Goal: Answer question/provide support

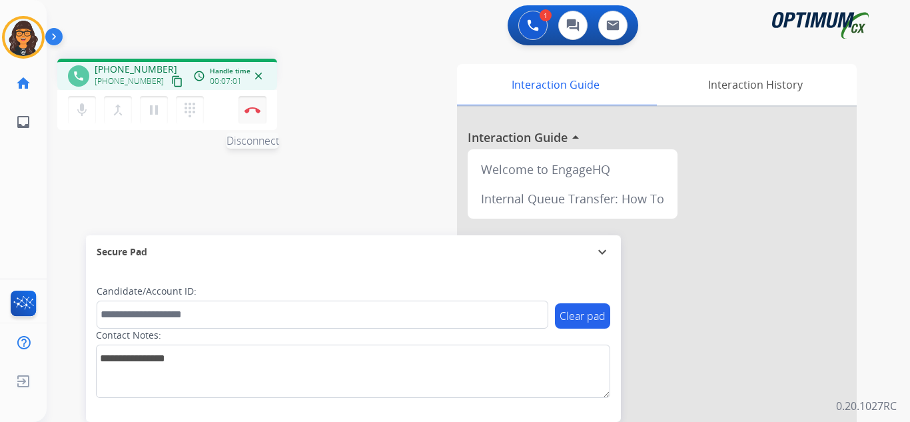
click at [245, 111] on img at bounding box center [253, 110] width 16 height 7
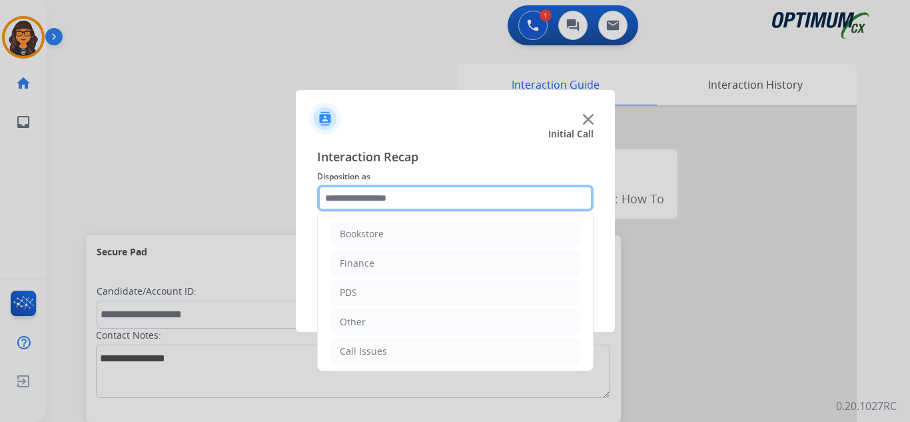
drag, startPoint x: 356, startPoint y: 189, endPoint x: 364, endPoint y: 191, distance: 7.4
click at [358, 189] on input "text" at bounding box center [455, 198] width 276 height 27
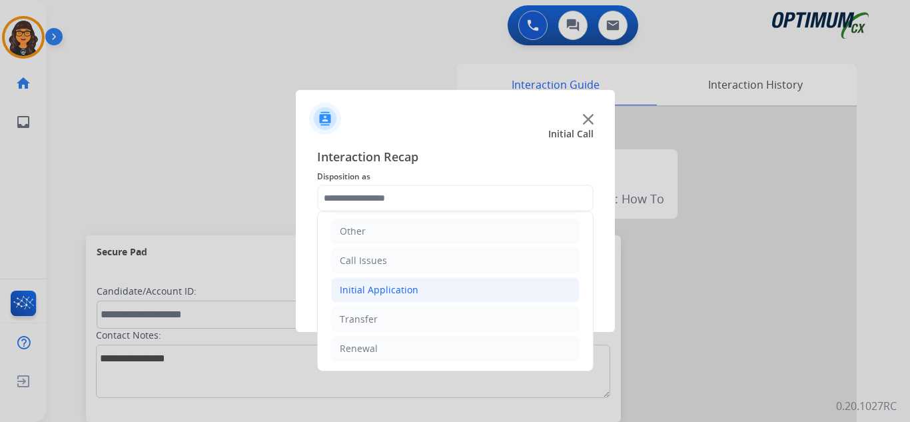
click at [398, 286] on div "Initial Application" at bounding box center [379, 289] width 79 height 13
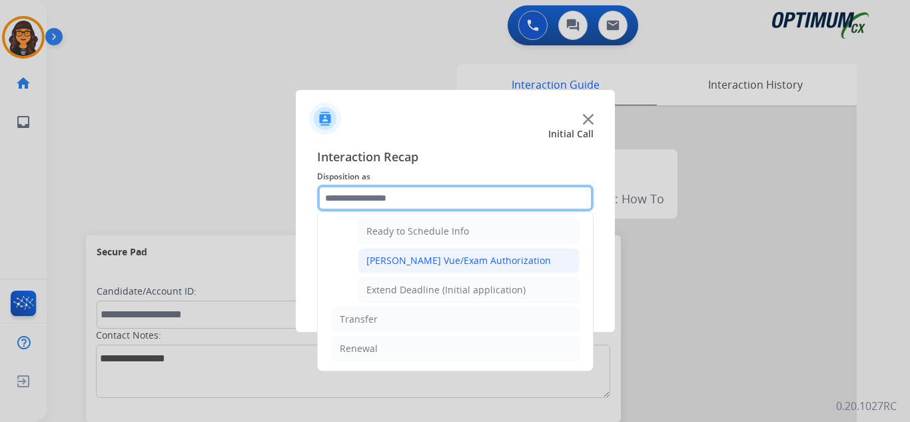
scroll to position [741, 0]
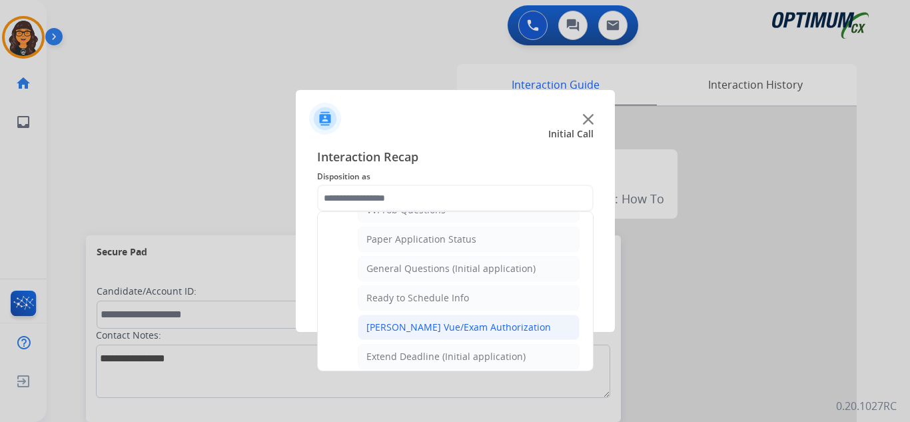
click at [446, 326] on div "[PERSON_NAME] Vue/Exam Authorization" at bounding box center [458, 326] width 185 height 13
type input "**********"
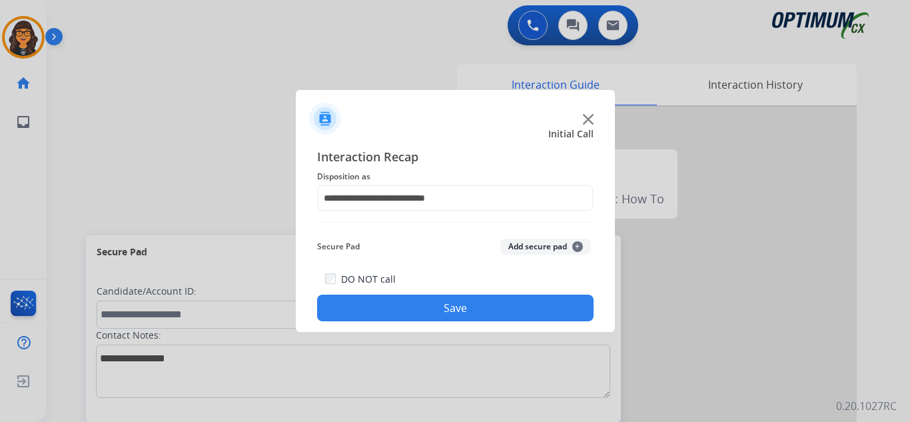
click at [438, 314] on button "Save" at bounding box center [455, 307] width 276 height 27
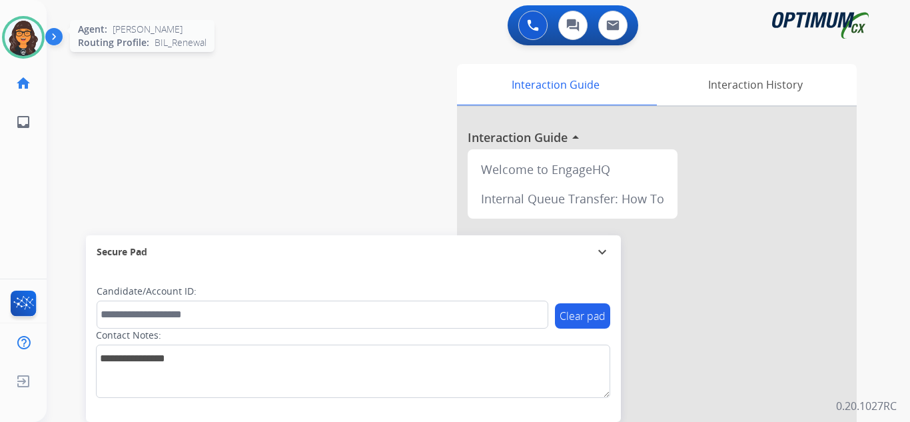
drag, startPoint x: 7, startPoint y: 19, endPoint x: 18, endPoint y: 35, distance: 19.1
click at [17, 34] on div "Agent: Giovanelli Routing Profile: BIL_Renewal" at bounding box center [23, 37] width 43 height 43
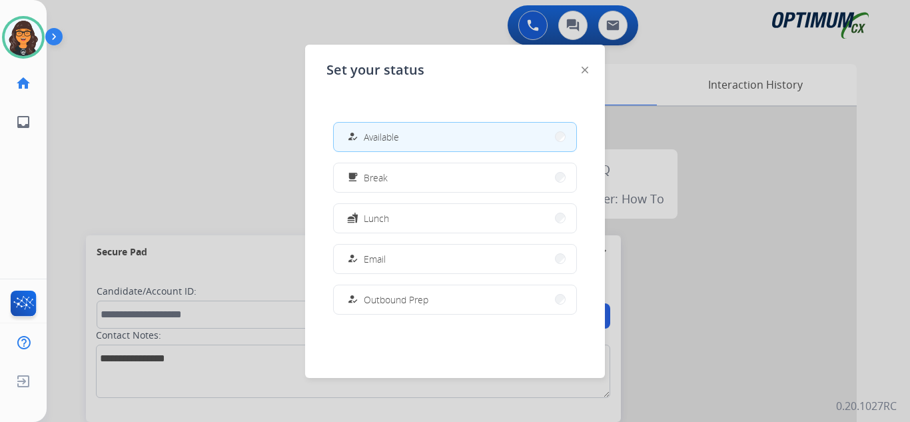
click at [394, 175] on button "free_breakfast Break" at bounding box center [455, 177] width 243 height 29
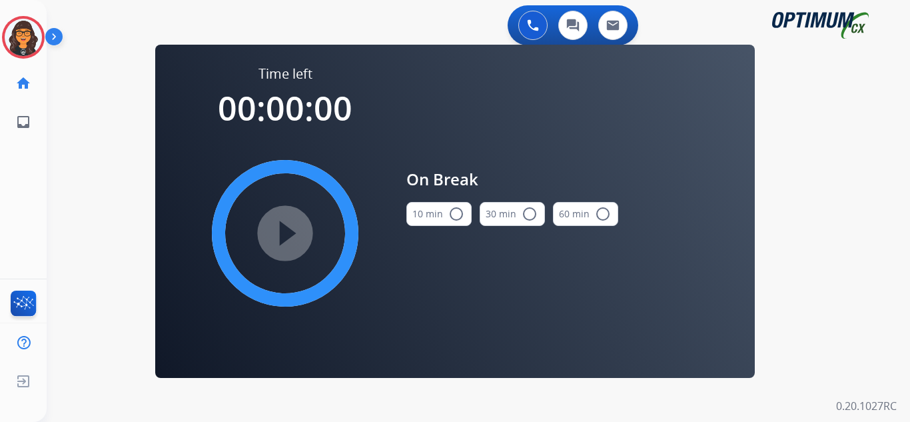
click at [438, 202] on button "10 min radio_button_unchecked" at bounding box center [438, 214] width 65 height 24
click at [293, 230] on mat-icon "play_circle_filled" at bounding box center [285, 233] width 16 height 16
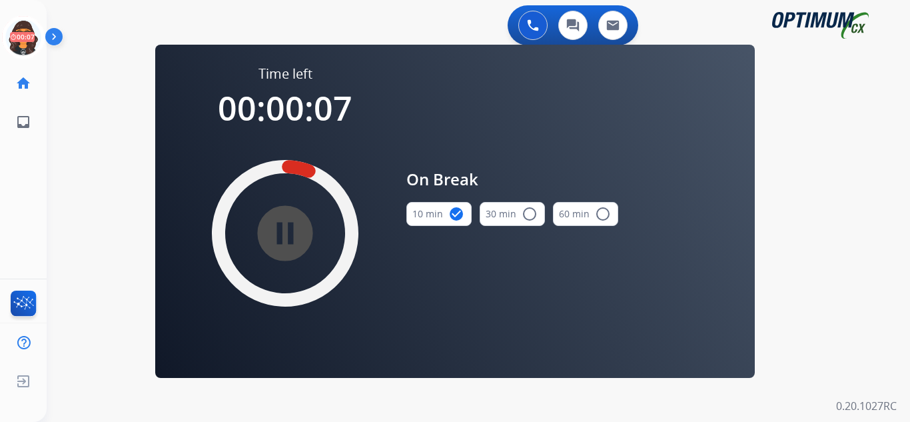
drag, startPoint x: 27, startPoint y: 43, endPoint x: 51, endPoint y: 45, distance: 24.0
click at [27, 43] on icon at bounding box center [23, 37] width 43 height 43
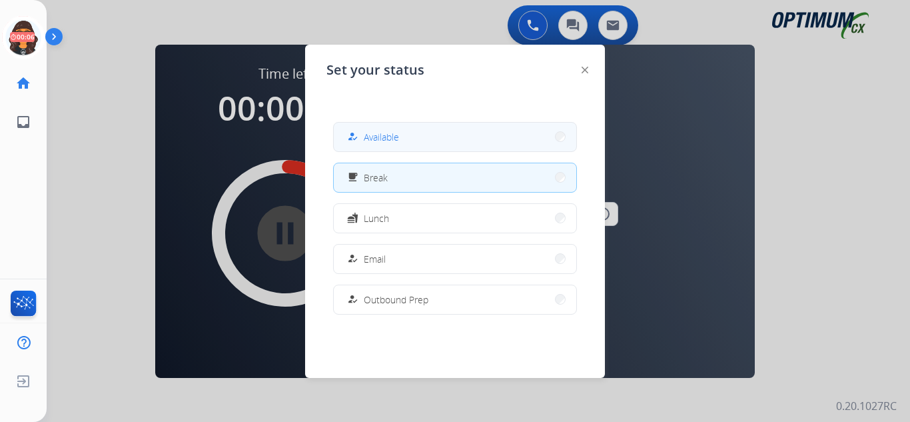
click at [378, 134] on span "Available" at bounding box center [381, 137] width 35 height 14
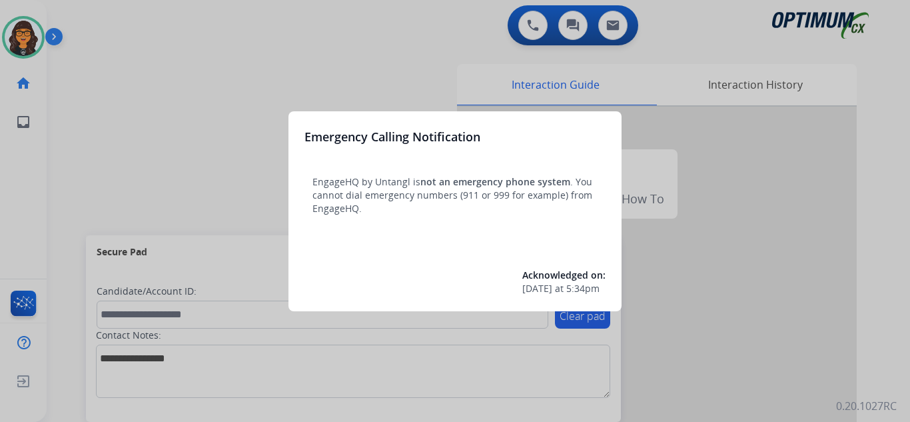
click at [92, 7] on div at bounding box center [455, 211] width 910 height 422
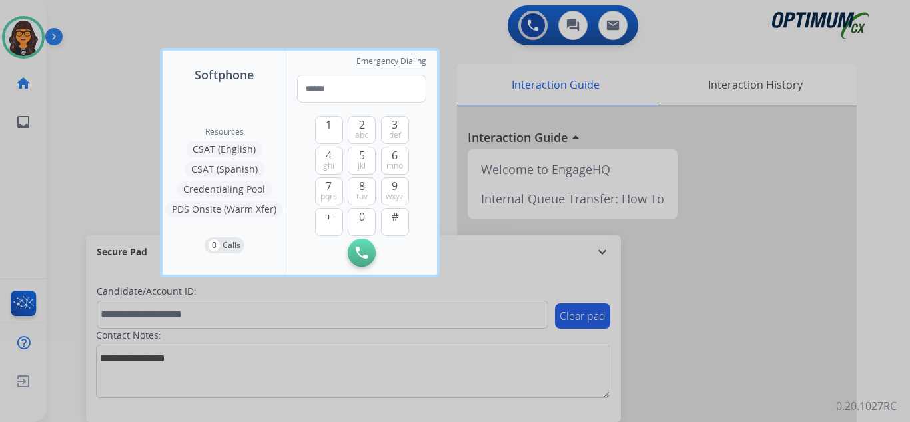
click at [88, 19] on div at bounding box center [455, 211] width 910 height 422
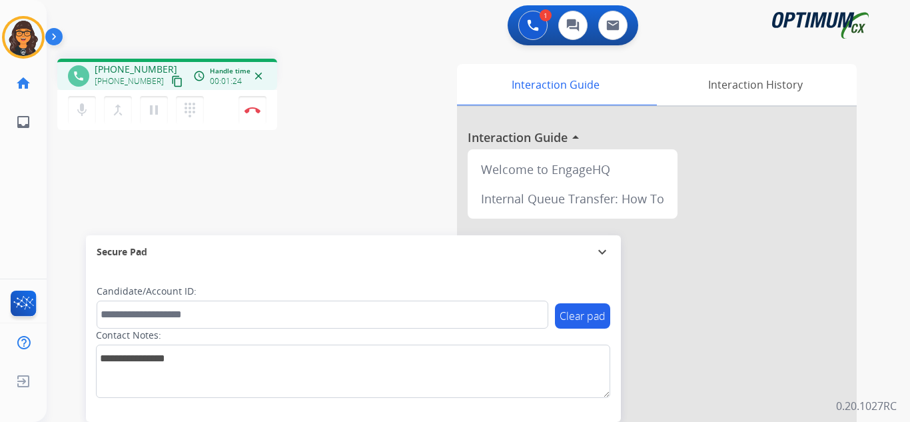
click at [171, 82] on mat-icon "content_copy" at bounding box center [177, 81] width 12 height 12
click at [251, 115] on button "Disconnect" at bounding box center [253, 110] width 28 height 28
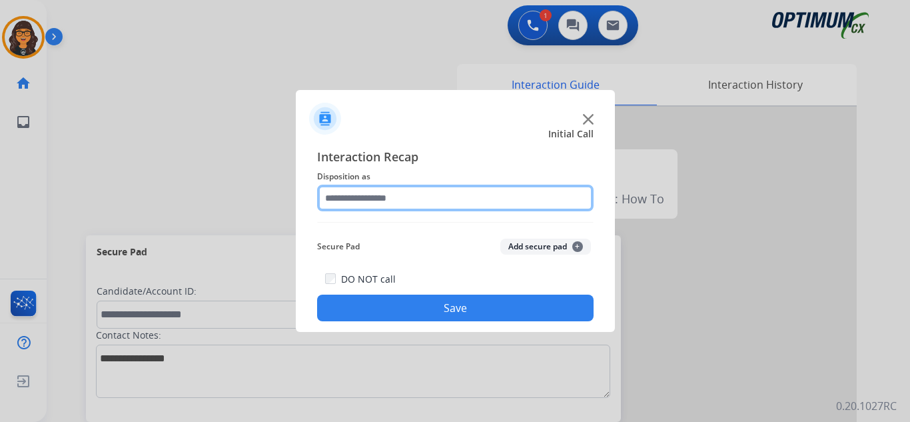
click at [371, 199] on input "text" at bounding box center [455, 198] width 276 height 27
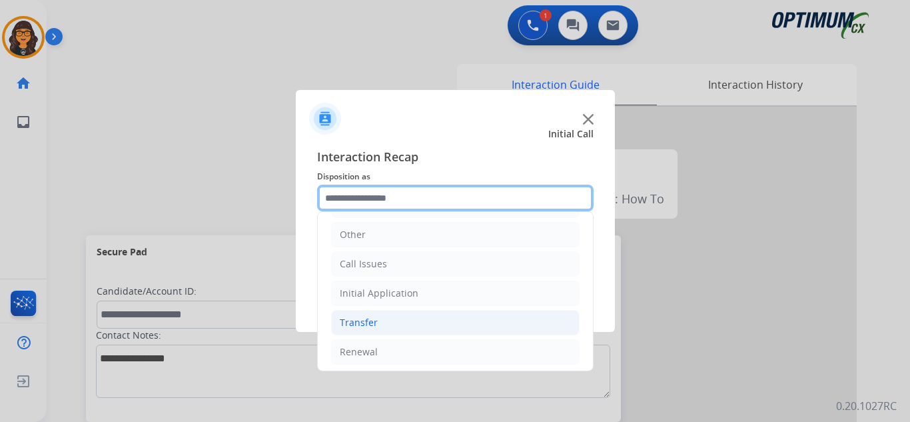
scroll to position [91, 0]
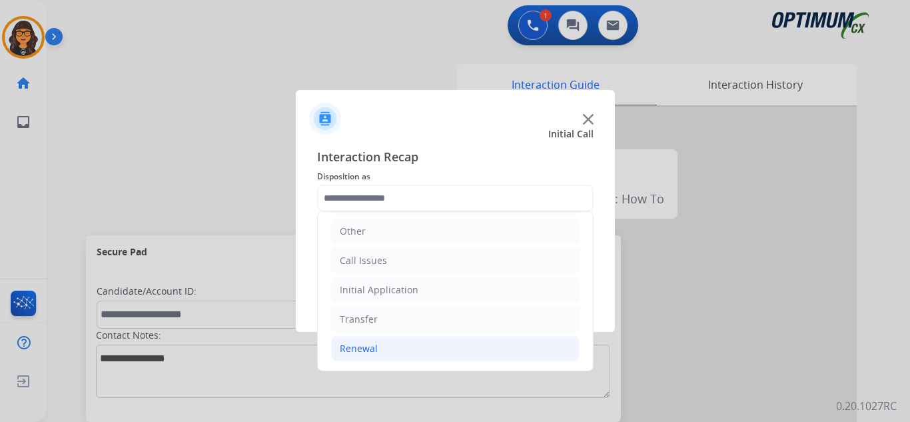
click at [359, 350] on div "Renewal" at bounding box center [359, 348] width 38 height 13
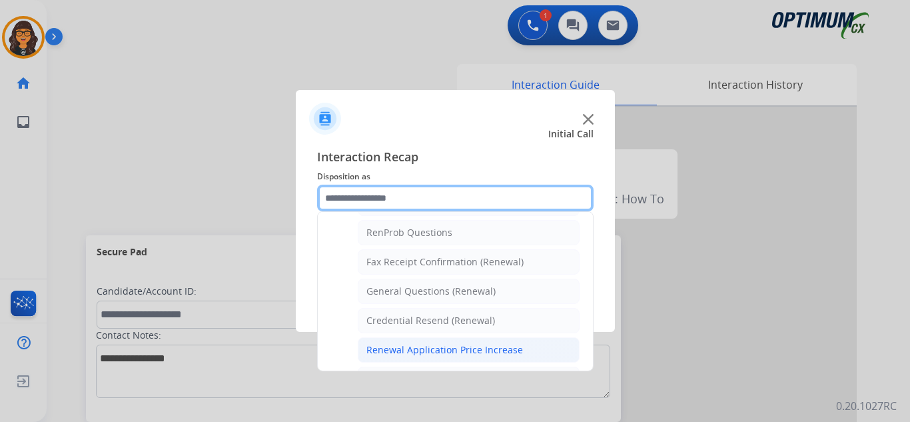
scroll to position [357, 0]
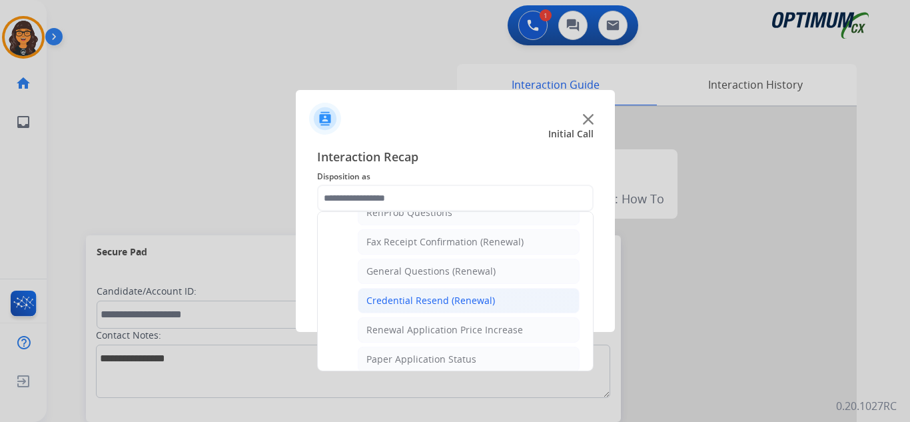
click at [434, 297] on div "Credential Resend (Renewal)" at bounding box center [430, 300] width 129 height 13
type input "**********"
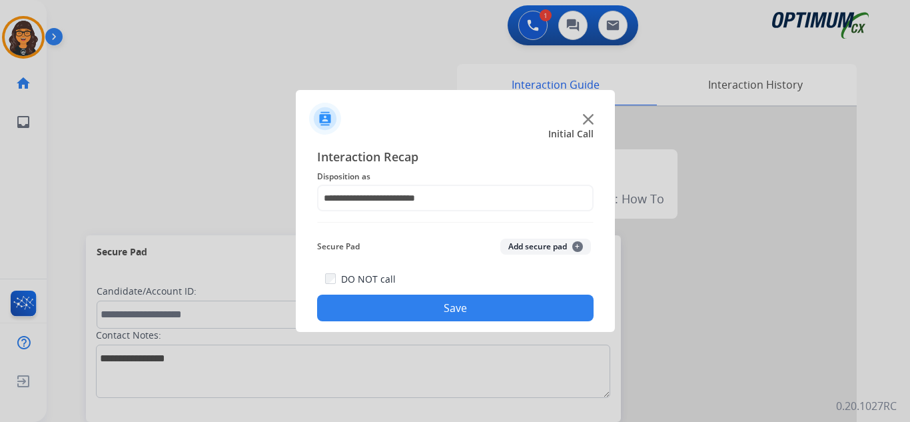
click at [444, 312] on button "Save" at bounding box center [455, 307] width 276 height 27
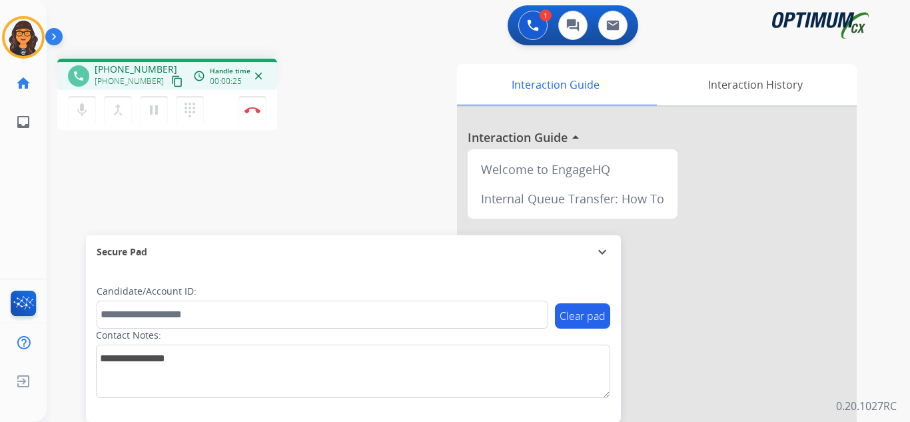
click at [171, 79] on mat-icon "content_copy" at bounding box center [177, 81] width 12 height 12
click at [251, 115] on button "Disconnect" at bounding box center [253, 110] width 28 height 28
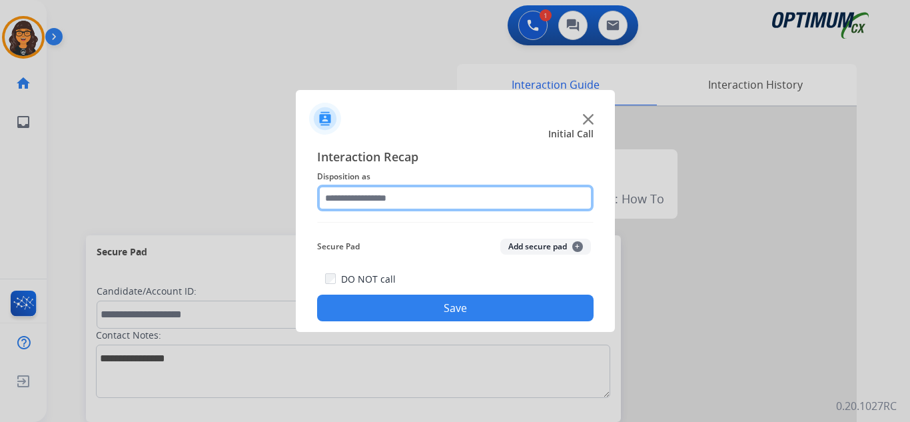
click at [372, 199] on input "text" at bounding box center [455, 198] width 276 height 27
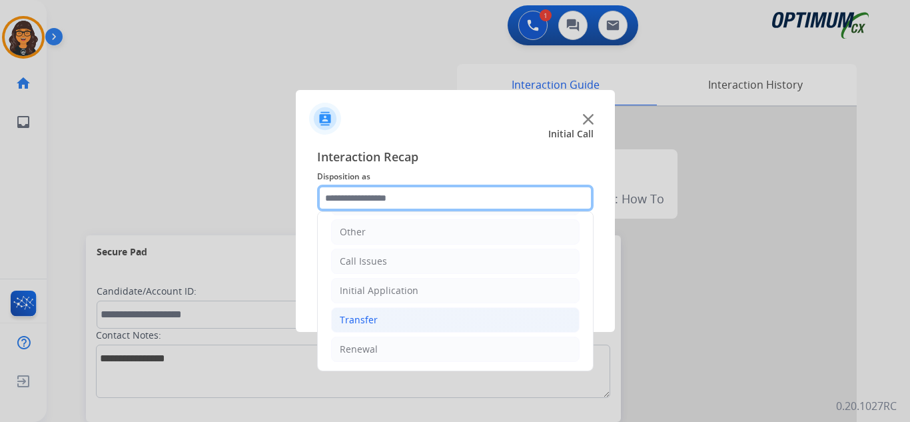
scroll to position [91, 0]
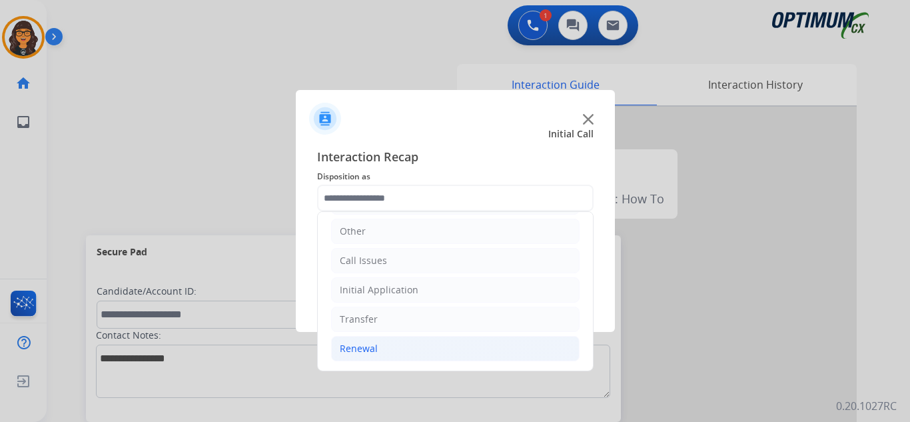
click at [364, 350] on div "Renewal" at bounding box center [359, 348] width 38 height 13
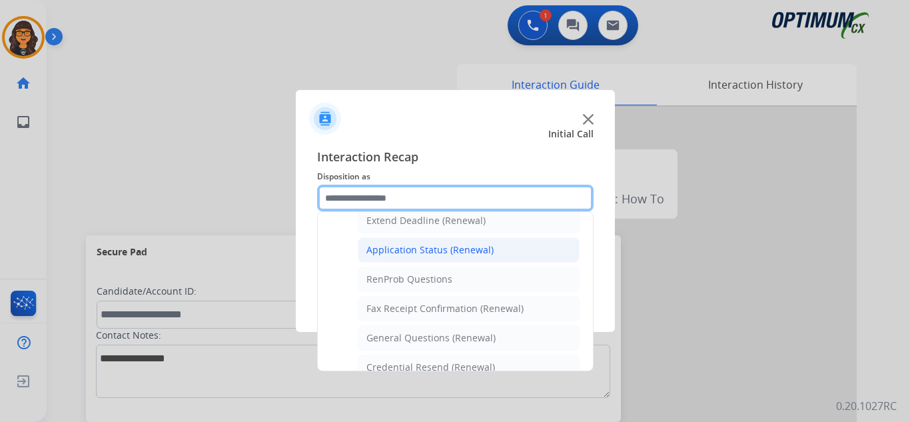
scroll to position [357, 0]
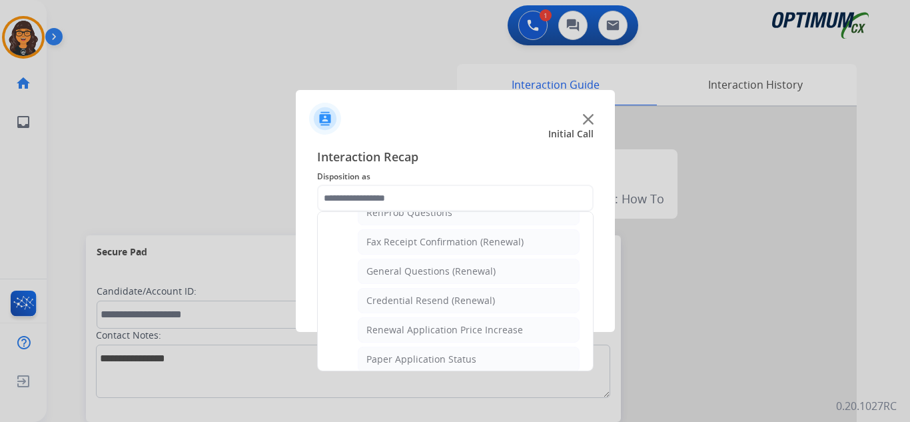
click at [450, 271] on div "General Questions (Renewal)" at bounding box center [430, 271] width 129 height 13
type input "**********"
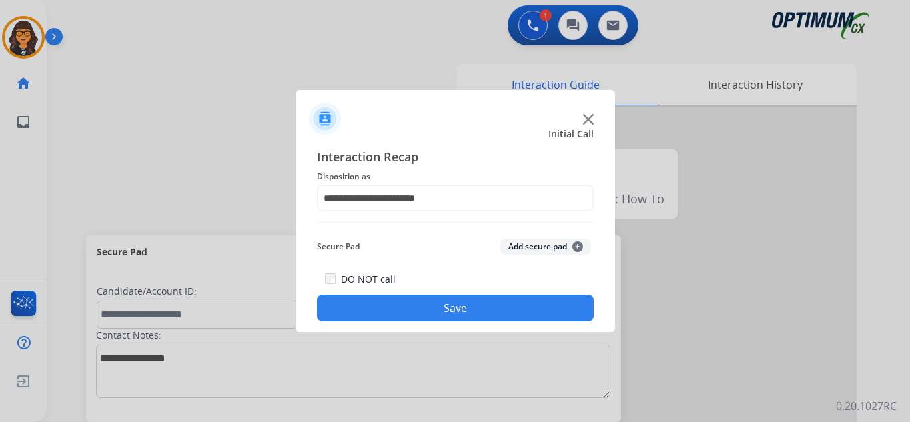
drag, startPoint x: 448, startPoint y: 307, endPoint x: 339, endPoint y: 209, distance: 147.2
click at [448, 306] on button "Save" at bounding box center [455, 307] width 276 height 27
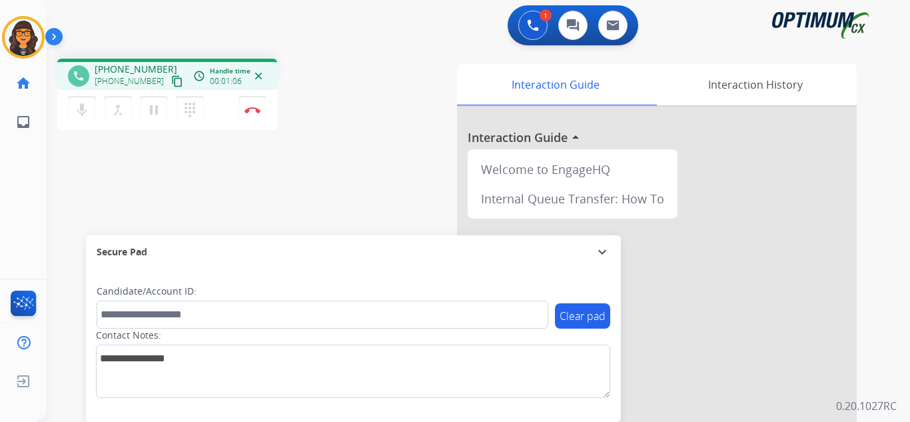
click at [171, 79] on mat-icon "content_copy" at bounding box center [177, 81] width 12 height 12
click at [254, 105] on button "Disconnect" at bounding box center [253, 110] width 28 height 28
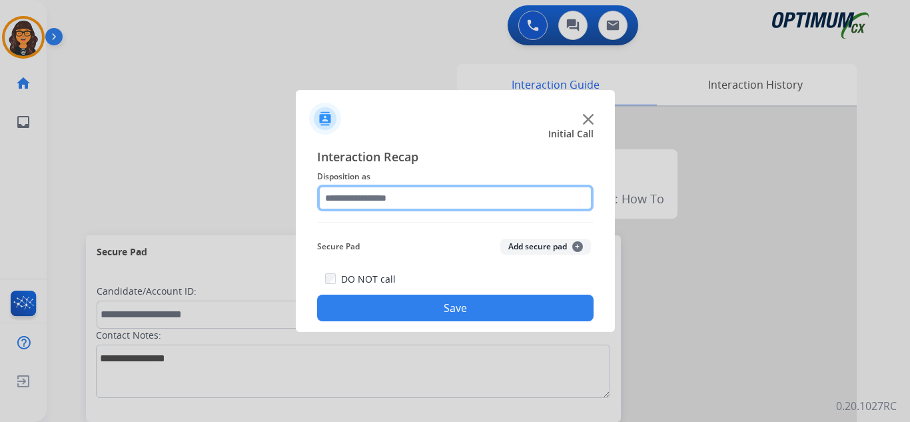
click at [369, 201] on input "text" at bounding box center [455, 198] width 276 height 27
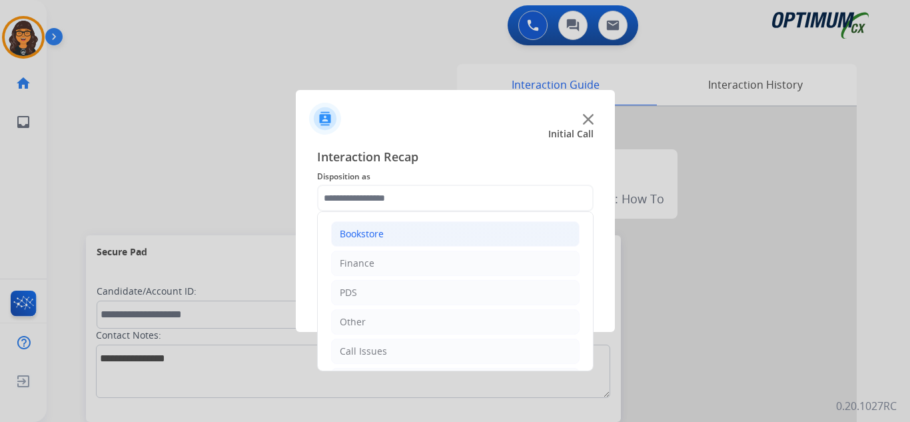
click at [370, 234] on div "Bookstore" at bounding box center [362, 233] width 44 height 13
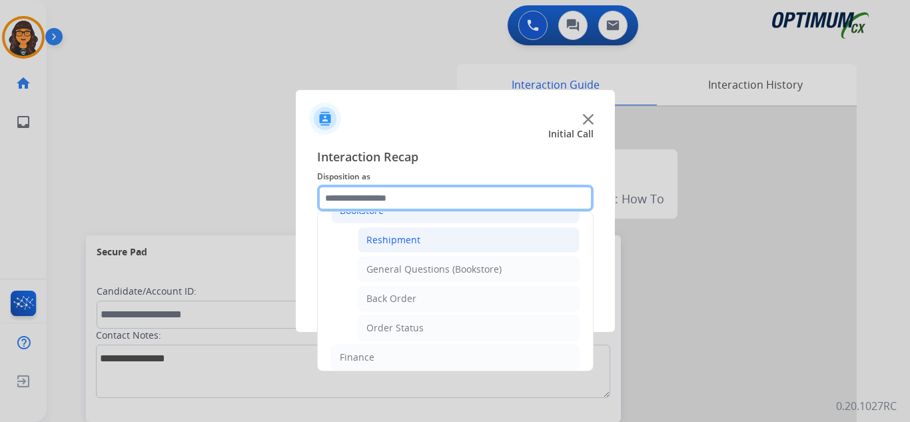
scroll to position [0, 0]
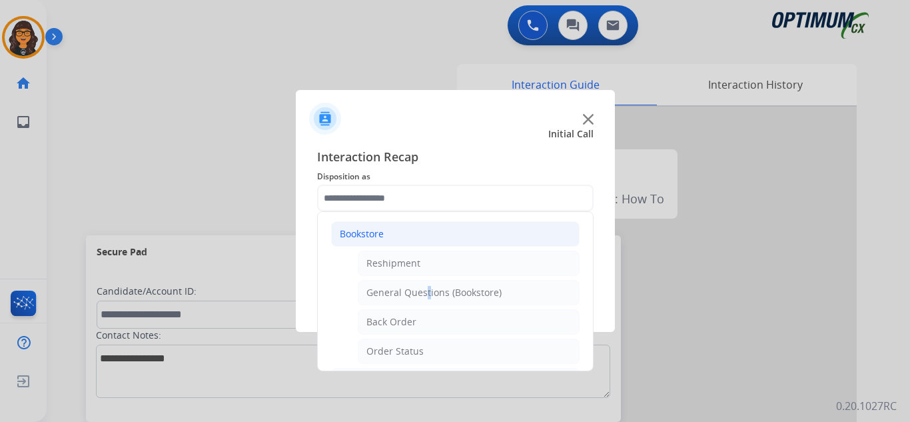
click at [424, 296] on div "General Questions (Bookstore)" at bounding box center [433, 292] width 135 height 13
type input "**********"
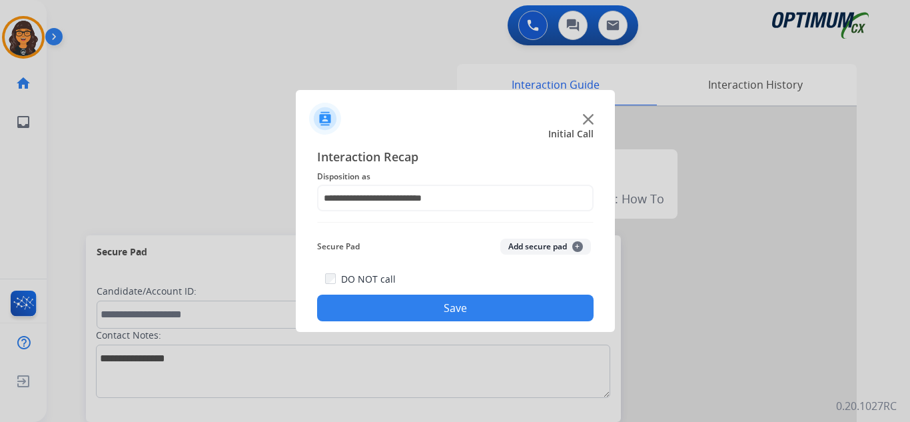
click at [420, 302] on button "Save" at bounding box center [455, 307] width 276 height 27
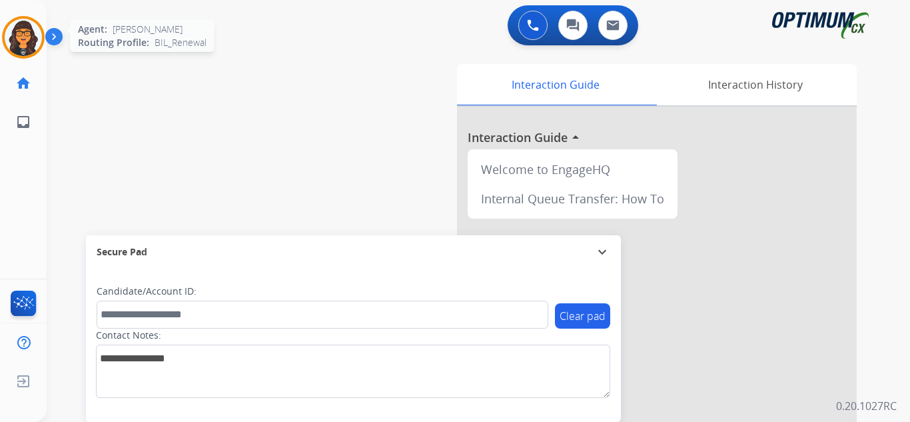
click at [25, 36] on img at bounding box center [23, 37] width 37 height 37
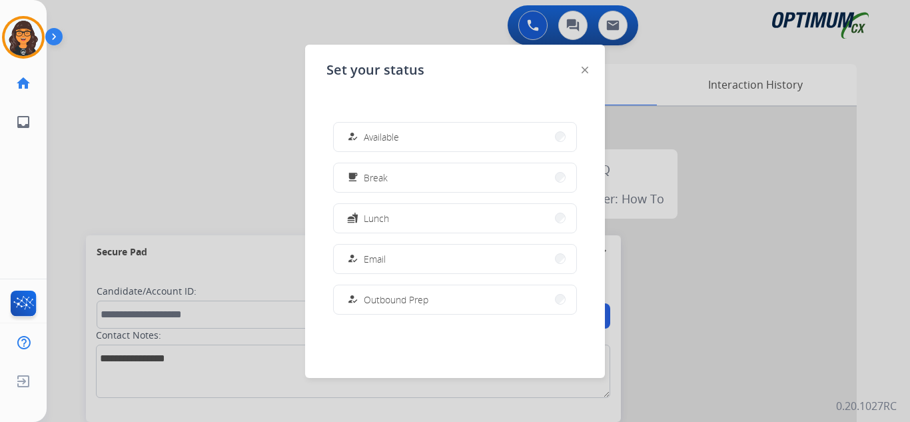
drag, startPoint x: 438, startPoint y: 132, endPoint x: 450, endPoint y: 131, distance: 12.1
click at [438, 132] on button "how_to_reg Available" at bounding box center [455, 137] width 243 height 29
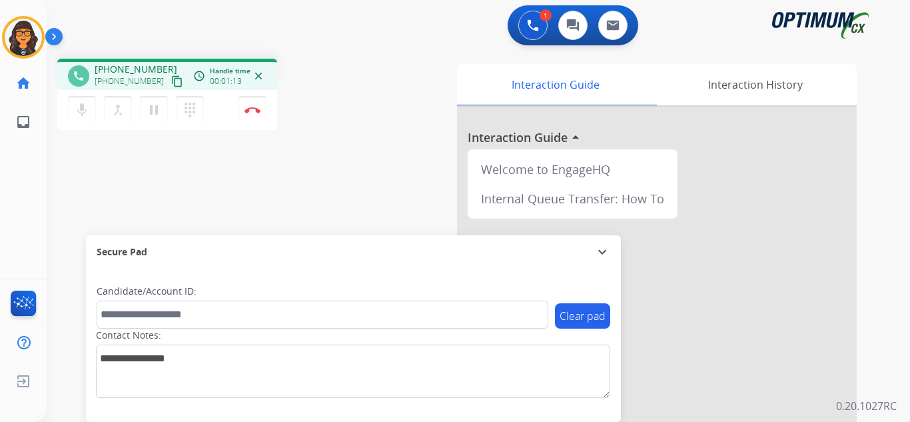
click at [171, 83] on mat-icon "content_copy" at bounding box center [177, 81] width 12 height 12
click at [255, 114] on button "Disconnect" at bounding box center [253, 110] width 28 height 28
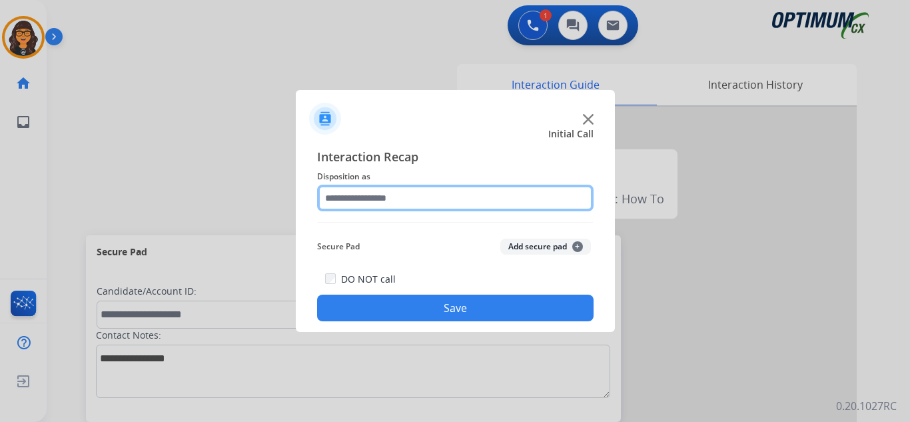
click at [356, 197] on input "text" at bounding box center [455, 198] width 276 height 27
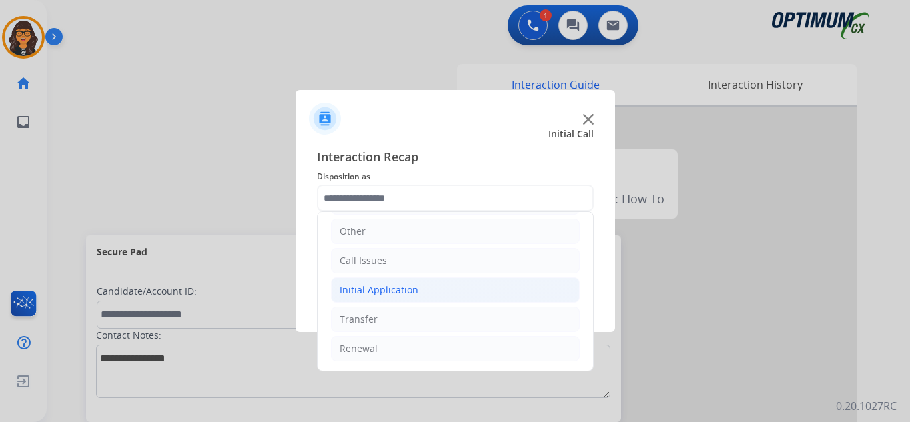
click at [388, 284] on div "Initial Application" at bounding box center [379, 289] width 79 height 13
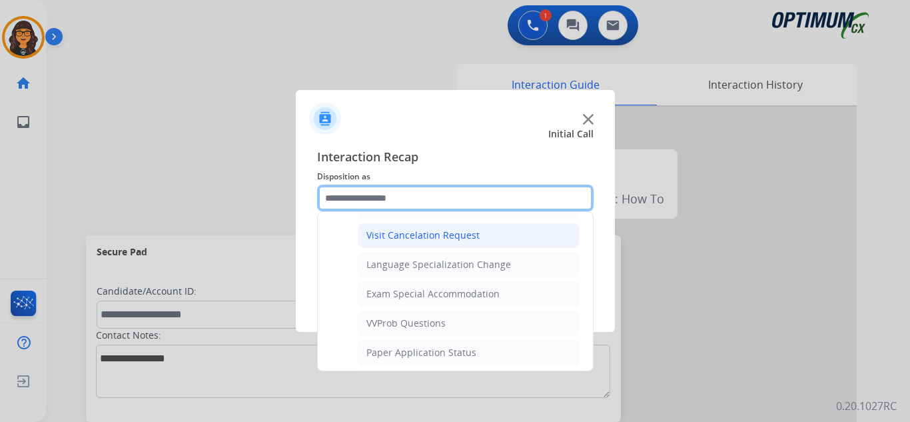
scroll to position [757, 0]
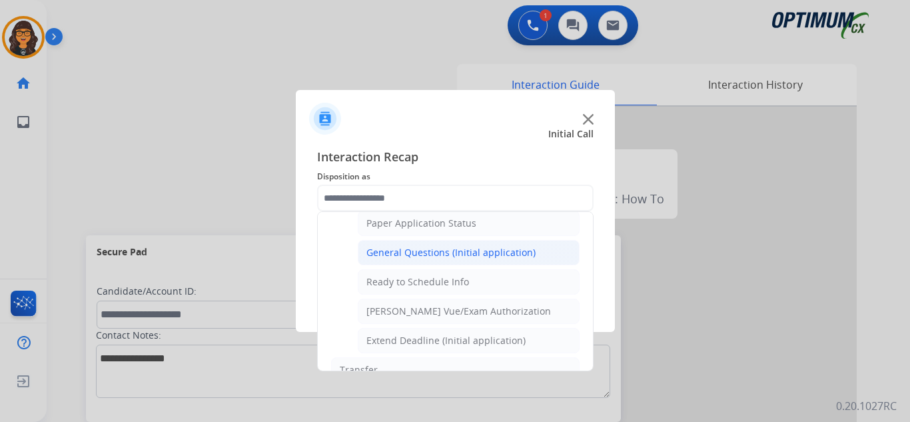
click at [449, 255] on div "General Questions (Initial application)" at bounding box center [450, 252] width 169 height 13
type input "**********"
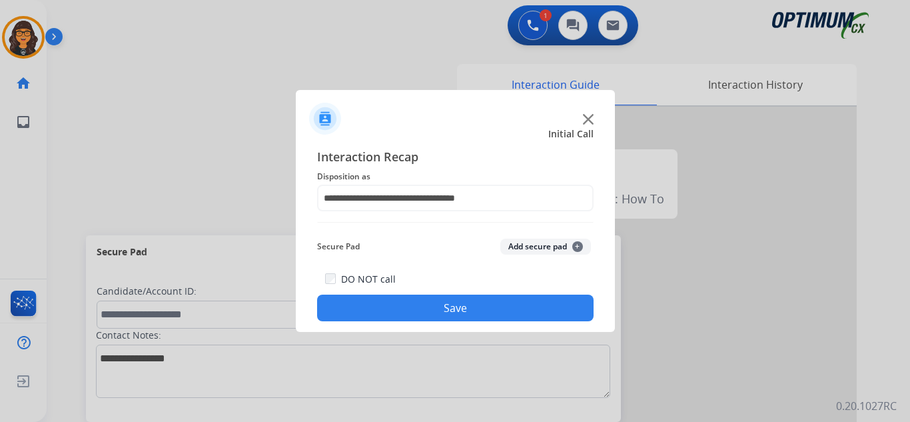
click at [464, 305] on button "Save" at bounding box center [455, 307] width 276 height 27
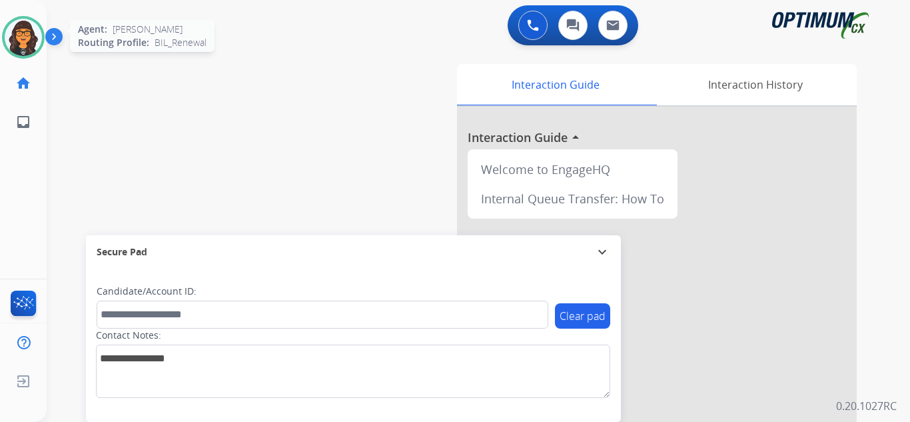
click at [26, 39] on img at bounding box center [23, 37] width 37 height 37
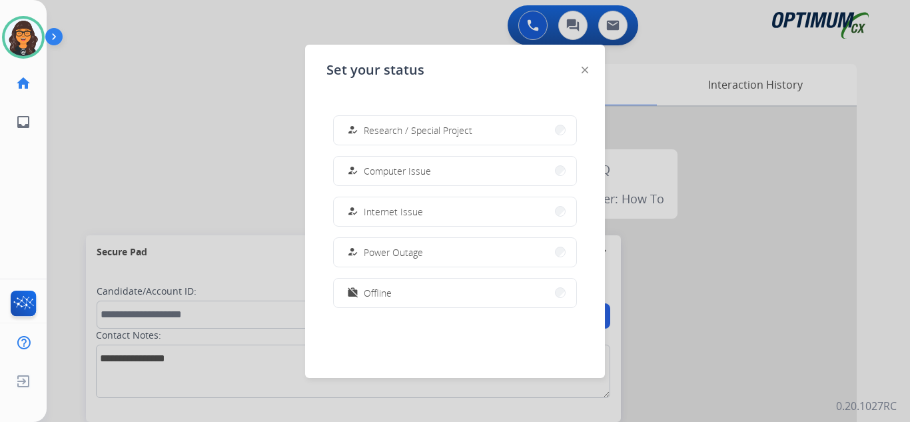
scroll to position [332, 0]
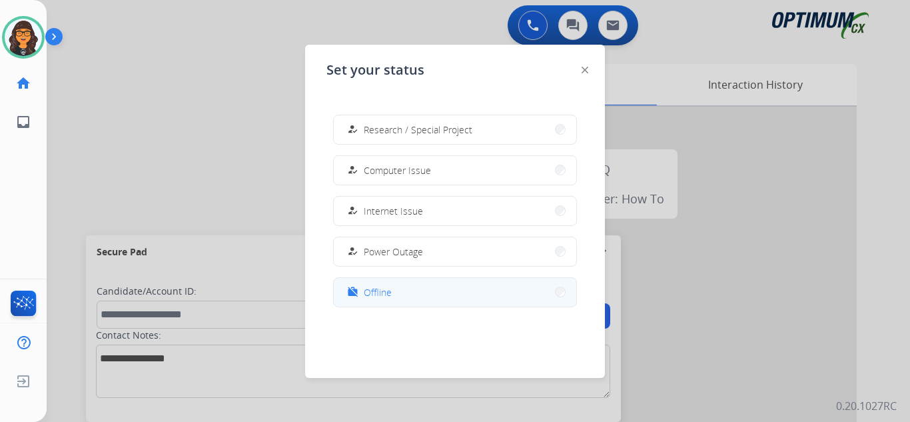
click at [384, 300] on button "work_off Offline" at bounding box center [455, 292] width 243 height 29
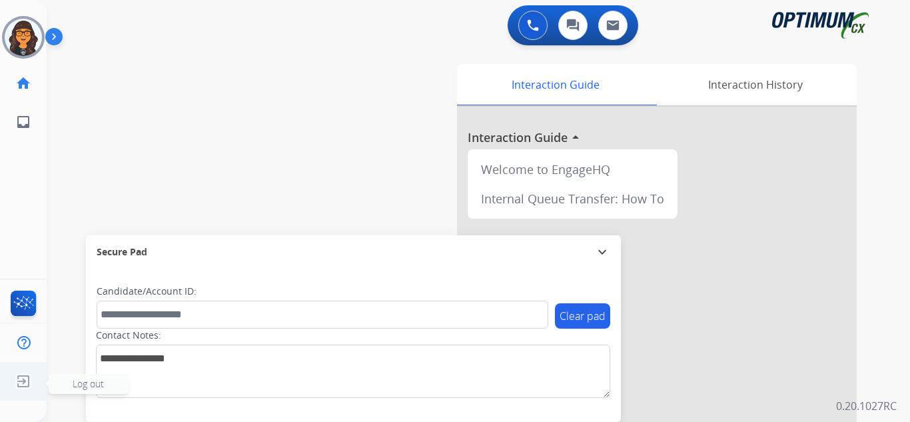
click at [16, 377] on img at bounding box center [23, 380] width 24 height 25
